Goal: Task Accomplishment & Management: Manage account settings

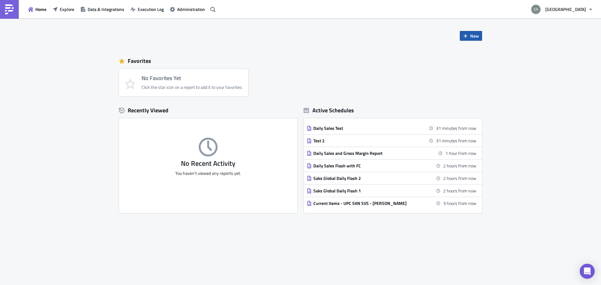
click at [471, 33] on span "New" at bounding box center [474, 36] width 9 height 7
click at [475, 51] on div "Report" at bounding box center [492, 51] width 42 height 6
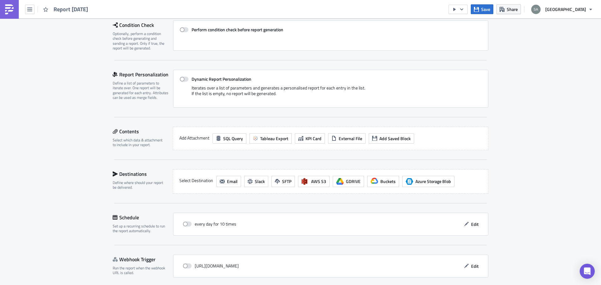
scroll to position [118, 0]
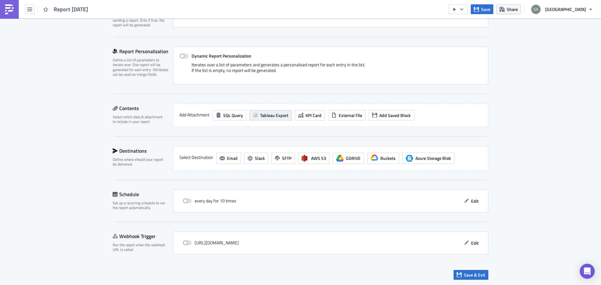
click at [263, 117] on span "Tableau Export" at bounding box center [274, 115] width 28 height 7
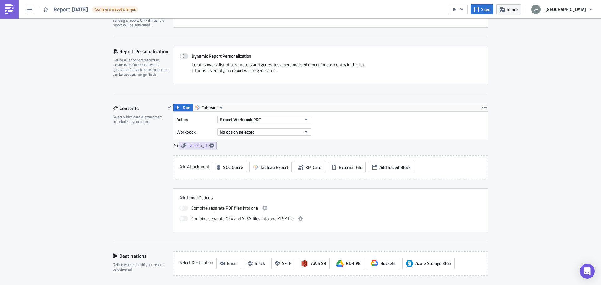
scroll to position [180, 0]
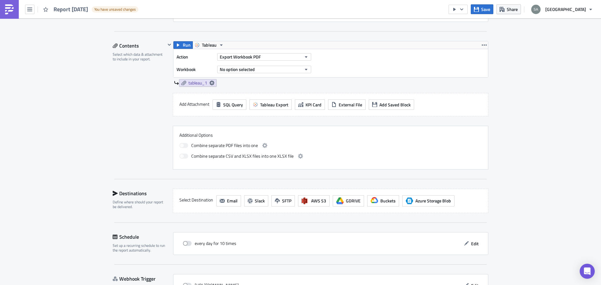
click at [277, 52] on div "Export Workbook PDF" at bounding box center [264, 56] width 94 height 9
click at [274, 55] on button "Export Workbook PDF" at bounding box center [264, 57] width 94 height 8
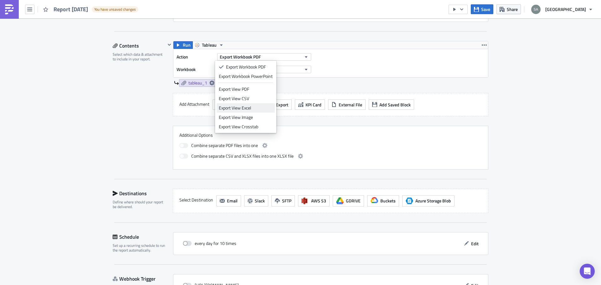
click at [237, 107] on div "Export View Excel" at bounding box center [246, 108] width 54 height 6
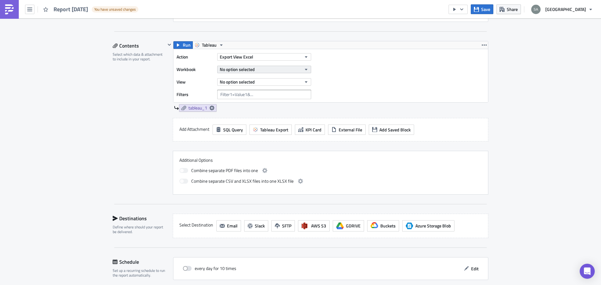
click at [244, 68] on span "No option selected" at bounding box center [237, 69] width 35 height 7
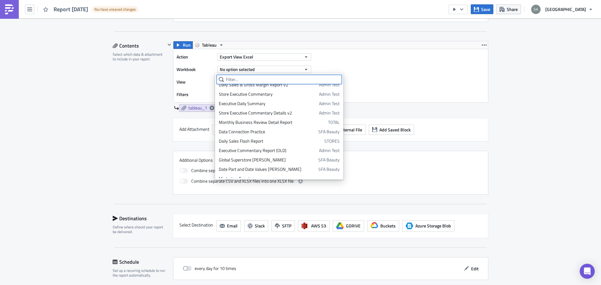
scroll to position [0, 0]
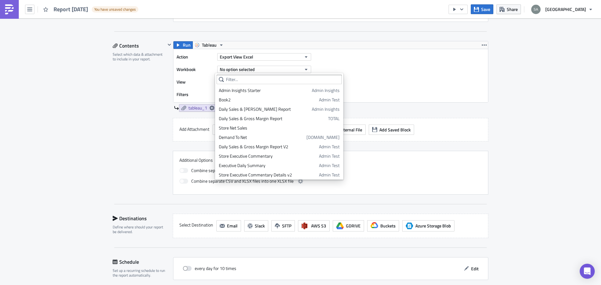
click at [97, 110] on div "Execution Log Edit " Report 2025-10-07 " Draft Settings Configure the basics of…" at bounding box center [300, 95] width 601 height 515
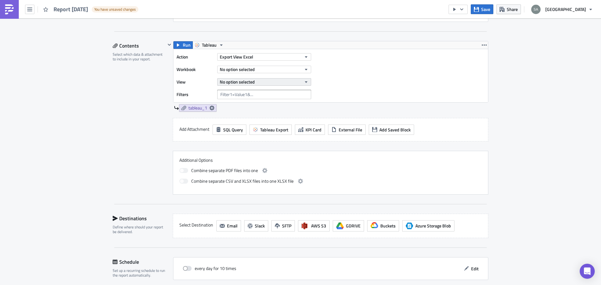
click at [239, 81] on span "No option selected" at bounding box center [237, 82] width 35 height 7
click at [239, 82] on span "No option selected" at bounding box center [237, 82] width 35 height 7
click at [132, 98] on div "Contents Select which data & attachment to include in your report." at bounding box center [139, 118] width 53 height 154
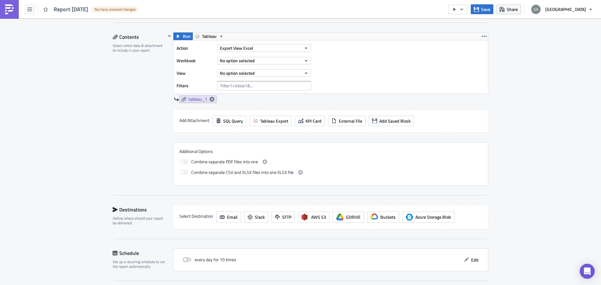
scroll to position [185, 0]
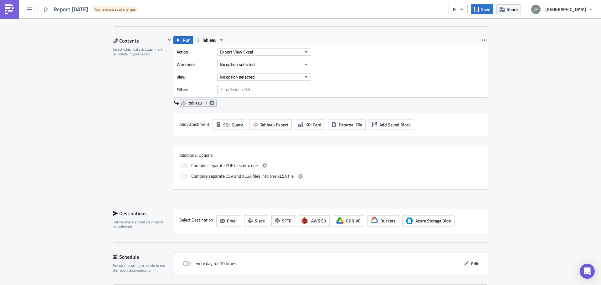
click at [211, 100] on icon at bounding box center [211, 102] width 5 height 5
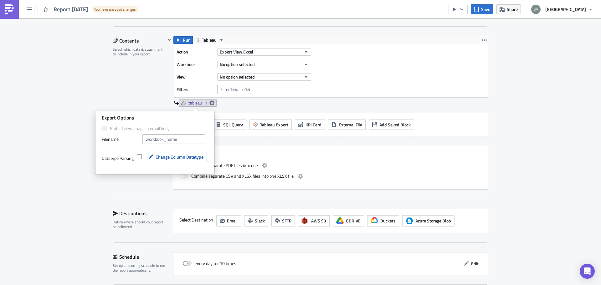
click at [126, 87] on div "Contents Select which data & attachment to include in your report." at bounding box center [139, 113] width 53 height 154
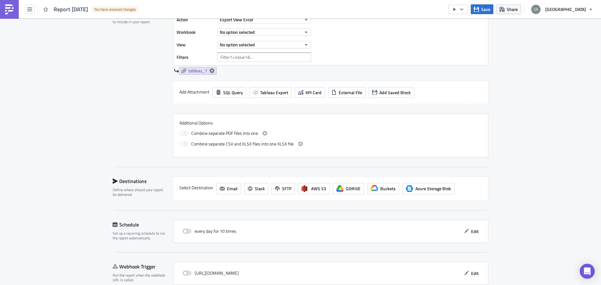
scroll to position [248, 0]
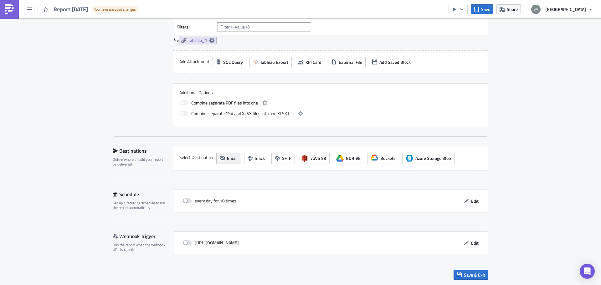
click at [223, 158] on button "Email" at bounding box center [228, 158] width 25 height 11
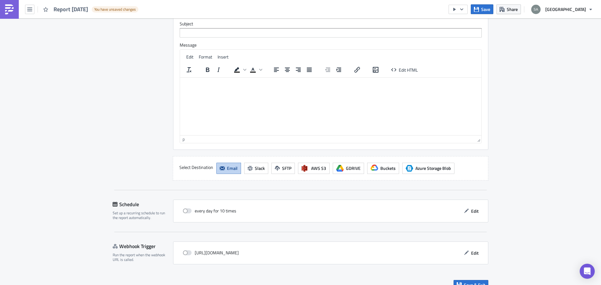
scroll to position [498, 0]
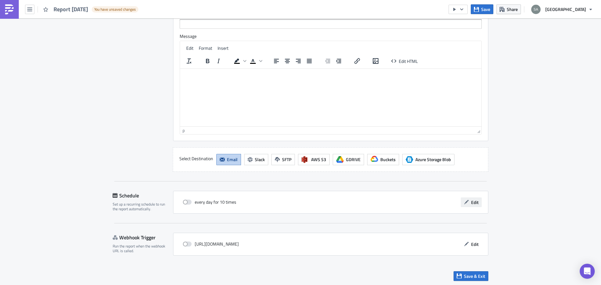
click at [472, 203] on span "Edit" at bounding box center [475, 202] width 8 height 7
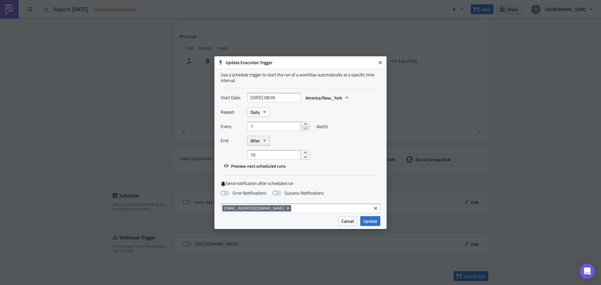
click at [261, 140] on button "After" at bounding box center [258, 141] width 23 height 10
click at [256, 171] on div "On date" at bounding box center [277, 170] width 52 height 6
click at [259, 143] on span "On date" at bounding box center [257, 140] width 15 height 7
click at [262, 151] on div "Never" at bounding box center [277, 152] width 52 height 6
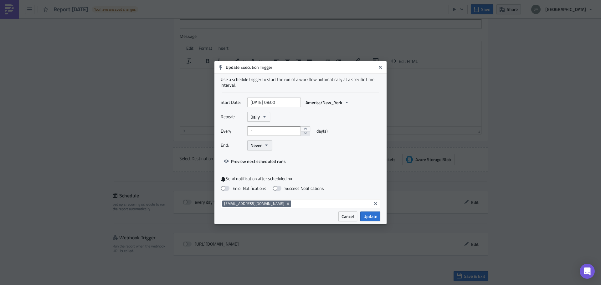
click at [257, 146] on span "Never" at bounding box center [255, 145] width 11 height 7
click at [261, 166] on div "After" at bounding box center [277, 166] width 52 height 6
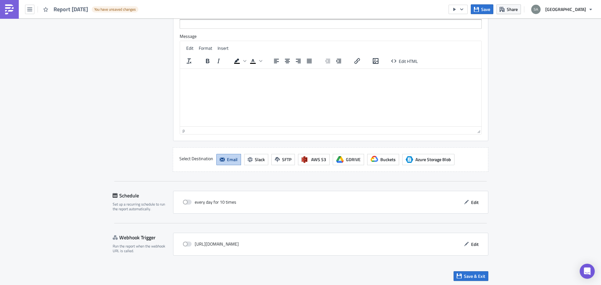
drag, startPoint x: 189, startPoint y: 121, endPoint x: 178, endPoint y: 129, distance: 13.7
click at [473, 202] on span "Edit" at bounding box center [475, 202] width 8 height 7
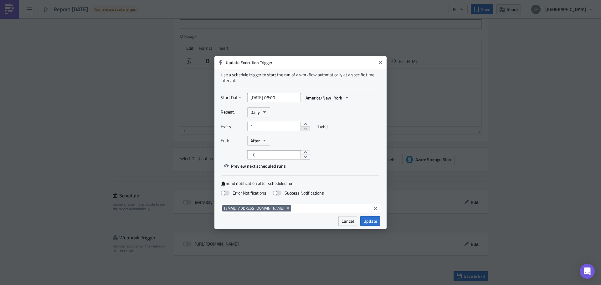
click at [271, 109] on div "Repeat: Daily" at bounding box center [301, 112] width 160 height 10
click at [266, 111] on icon "button" at bounding box center [264, 112] width 5 height 5
click at [276, 143] on div "Weekly" at bounding box center [277, 142] width 52 height 6
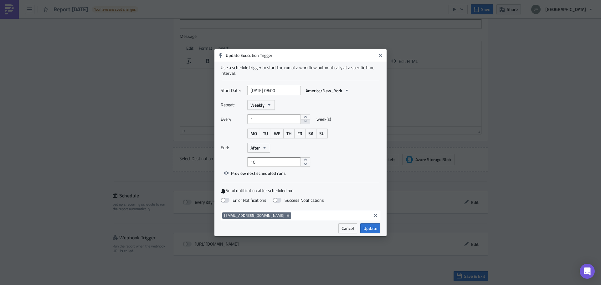
click at [263, 99] on div "Start Date: 2025-10-07 08:00 America/New_York" at bounding box center [301, 93] width 160 height 14
drag, startPoint x: 263, startPoint y: 101, endPoint x: 263, endPoint y: 109, distance: 7.8
click at [263, 103] on span "Weekly" at bounding box center [257, 105] width 14 height 7
click at [260, 144] on div "Daily" at bounding box center [277, 144] width 52 height 6
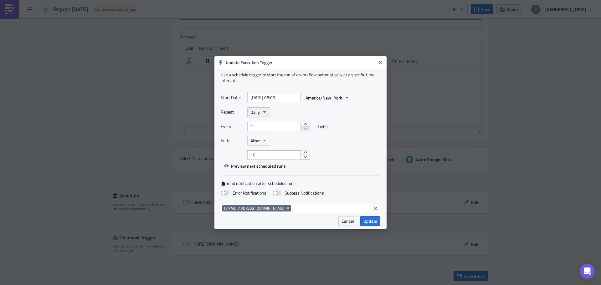
click at [262, 113] on icon "button" at bounding box center [264, 112] width 5 height 5
click at [266, 173] on div "Minutely" at bounding box center [277, 170] width 52 height 6
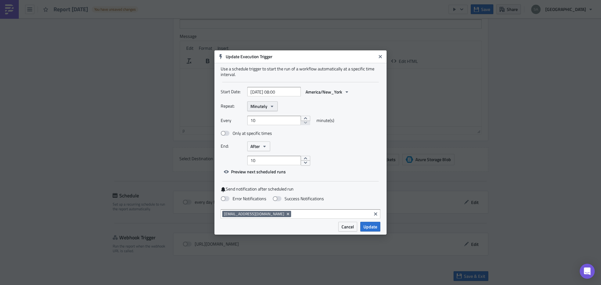
click at [259, 103] on button "Minutely" at bounding box center [262, 106] width 30 height 10
click at [266, 128] on div "Monthly" at bounding box center [277, 127] width 52 height 6
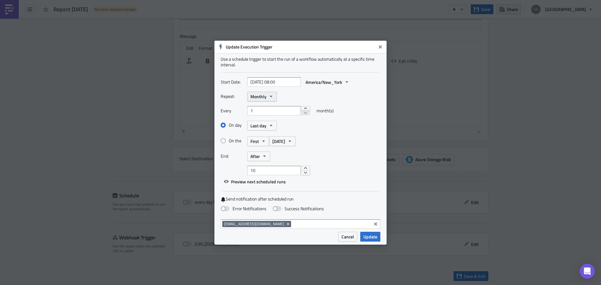
click at [256, 97] on span "Monthly" at bounding box center [258, 96] width 16 height 7
click at [264, 139] on link "Daily" at bounding box center [277, 135] width 56 height 9
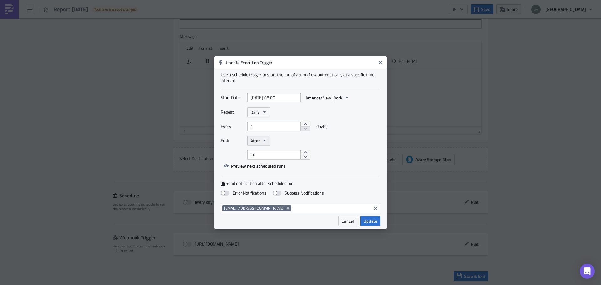
click at [258, 143] on span "After" at bounding box center [254, 140] width 9 height 7
click at [262, 152] on div "Never" at bounding box center [277, 152] width 52 height 6
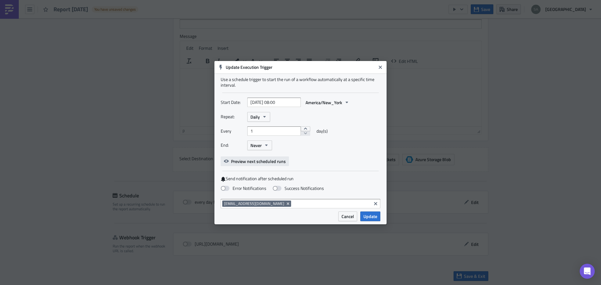
click at [241, 158] on span "Preview next scheduled runs" at bounding box center [258, 161] width 55 height 7
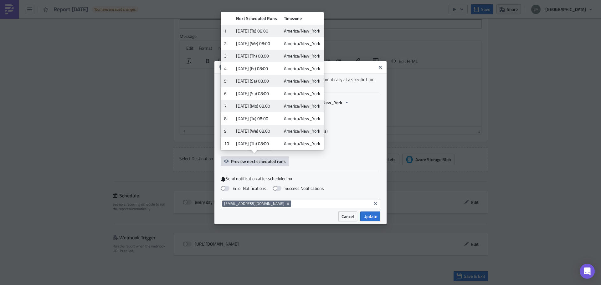
click at [373, 129] on div "Every 1 day(s)" at bounding box center [301, 133] width 160 height 14
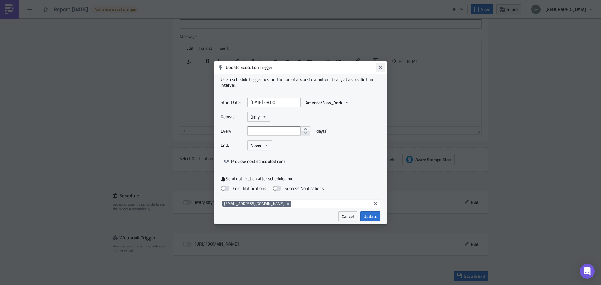
click at [382, 64] on button "Close" at bounding box center [379, 67] width 9 height 9
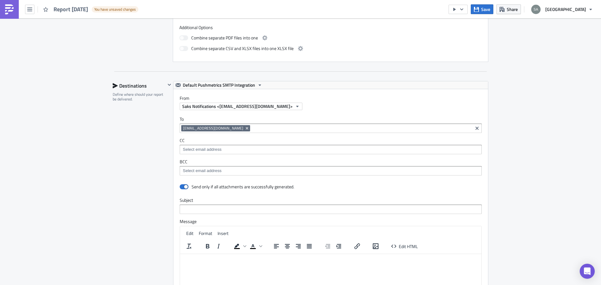
scroll to position [499, 0]
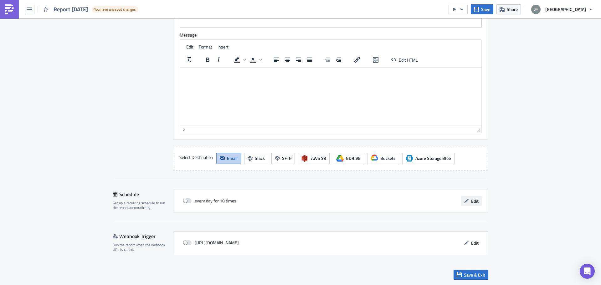
click at [476, 205] on button "Edit" at bounding box center [471, 201] width 21 height 10
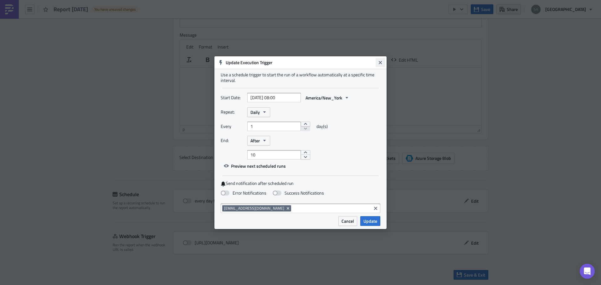
click at [377, 63] on button "Close" at bounding box center [379, 62] width 9 height 9
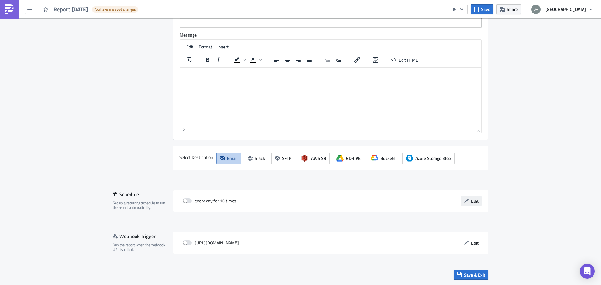
click at [465, 203] on icon "button" at bounding box center [466, 200] width 5 height 5
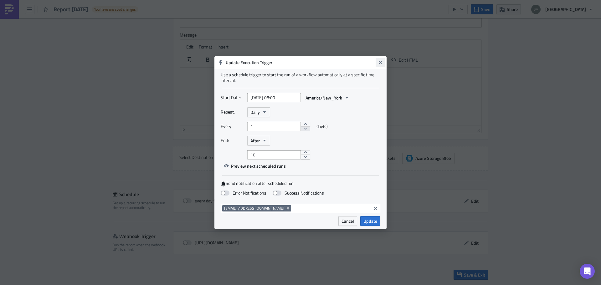
click at [376, 62] on button "Close" at bounding box center [379, 62] width 9 height 9
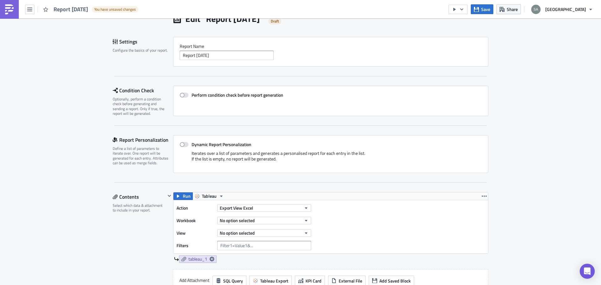
scroll to position [0, 0]
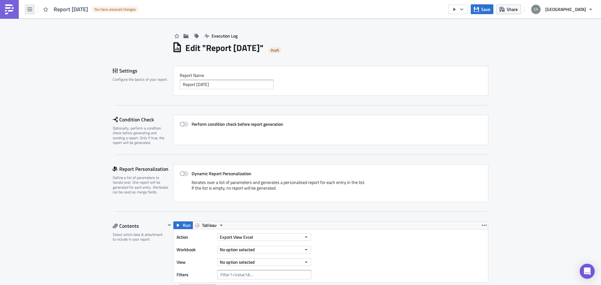
click at [30, 13] on button "button" at bounding box center [29, 9] width 9 height 9
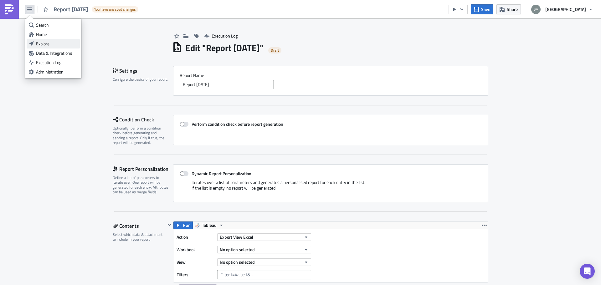
click at [48, 43] on div "Explore" at bounding box center [57, 44] width 42 height 6
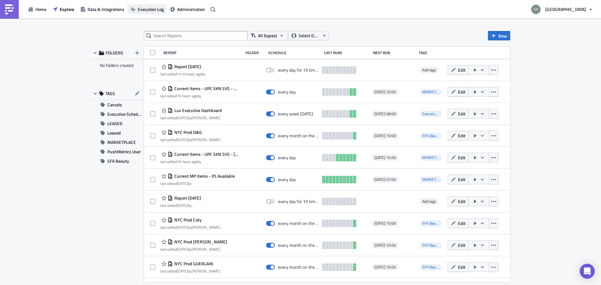
click at [160, 12] on span "Execution Log" at bounding box center [151, 9] width 26 height 7
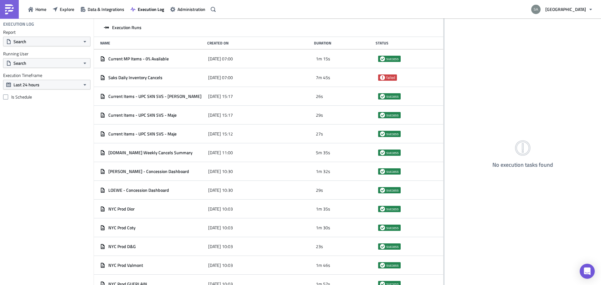
drag, startPoint x: 196, startPoint y: 32, endPoint x: 255, endPoint y: 18, distance: 61.4
click at [443, 69] on div at bounding box center [443, 152] width 1 height 268
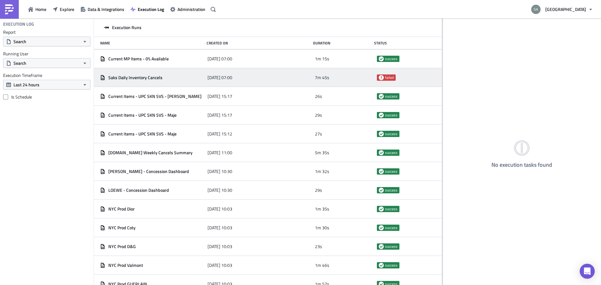
click at [385, 75] on span "failed" at bounding box center [389, 77] width 9 height 5
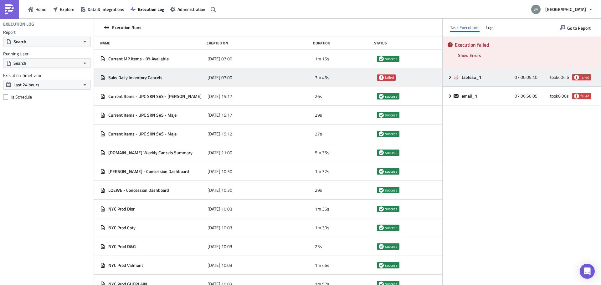
click at [451, 75] on icon at bounding box center [449, 77] width 5 height 5
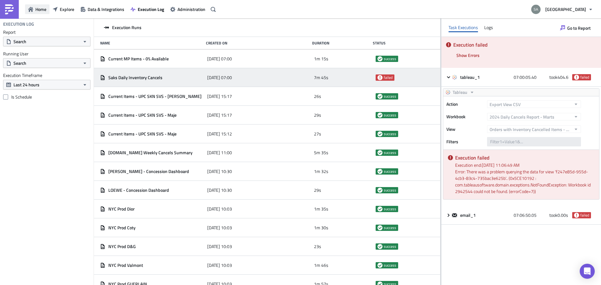
click at [28, 9] on icon "button" at bounding box center [30, 9] width 5 height 5
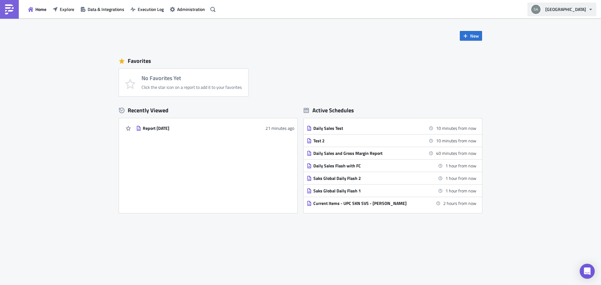
click at [575, 13] on button "[GEOGRAPHIC_DATA]" at bounding box center [561, 10] width 69 height 14
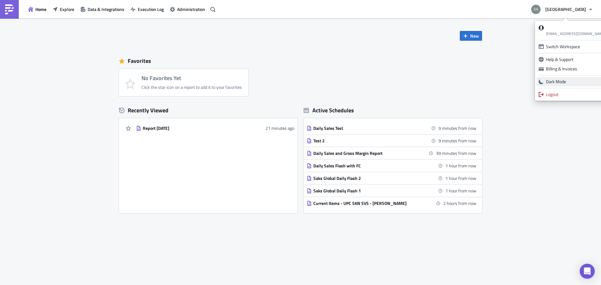
click at [570, 84] on div "Dark Mode" at bounding box center [576, 82] width 60 height 6
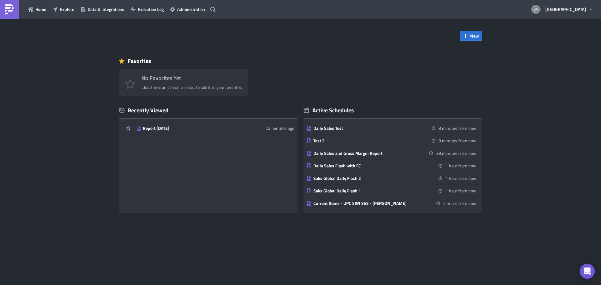
click at [368, 77] on div "No Favorites Yet Click the star icon on a report to add it to your favorites" at bounding box center [303, 83] width 369 height 28
click at [141, 8] on span "Execution Log" at bounding box center [151, 9] width 26 height 7
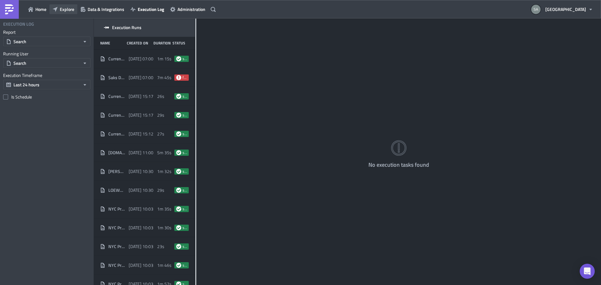
click at [59, 11] on button "Explore" at bounding box center [63, 9] width 28 height 10
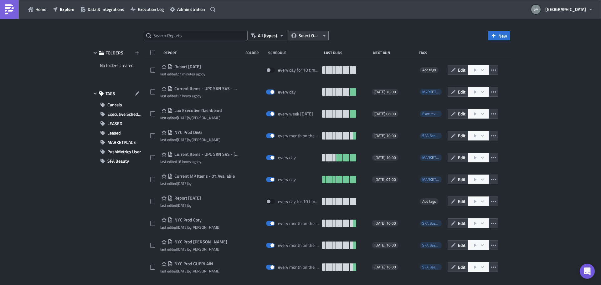
click at [312, 33] on span "Select Owner" at bounding box center [308, 35] width 21 height 7
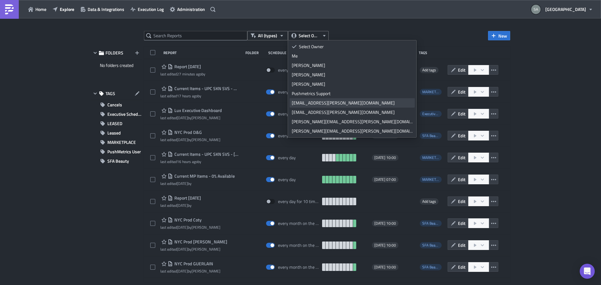
click at [319, 103] on div "arjun.nambiar@saks.com" at bounding box center [352, 103] width 121 height 6
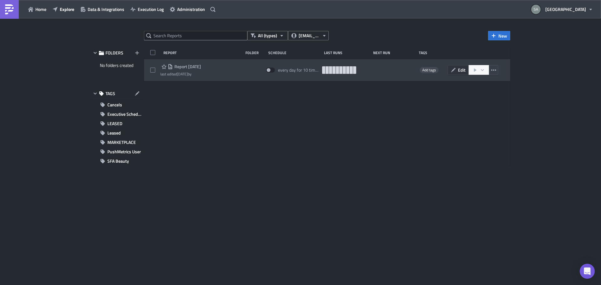
click at [454, 72] on icon "button" at bounding box center [453, 70] width 5 height 5
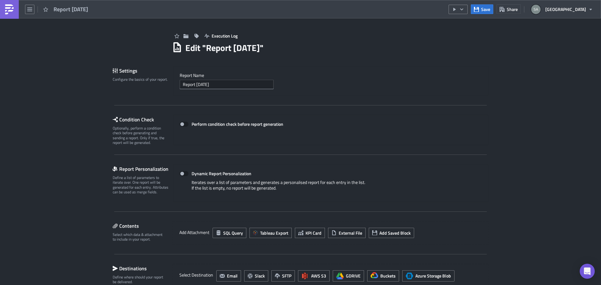
drag, startPoint x: 24, startPoint y: 9, endPoint x: 36, endPoint y: 13, distance: 12.8
click at [25, 9] on div "Report [DATE]" at bounding box center [46, 9] width 92 height 18
click at [32, 9] on icon "button" at bounding box center [29, 10] width 5 height 4
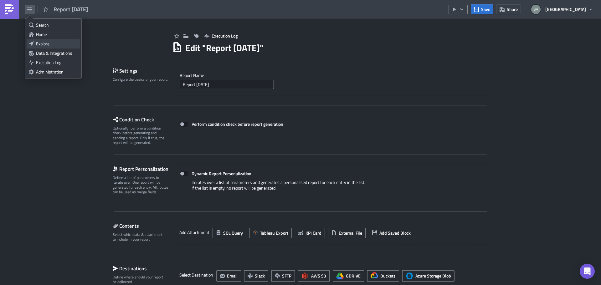
click at [53, 44] on div "Explore" at bounding box center [57, 44] width 42 height 6
